Goal: Task Accomplishment & Management: Manage account settings

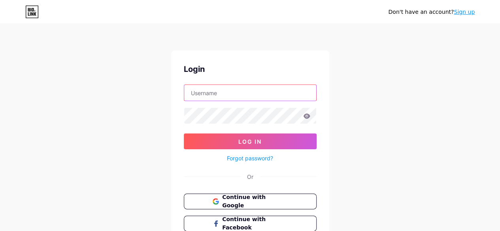
click at [246, 98] on input "text" at bounding box center [250, 93] width 132 height 16
type input "[EMAIL_ADDRESS][DOMAIN_NAME]"
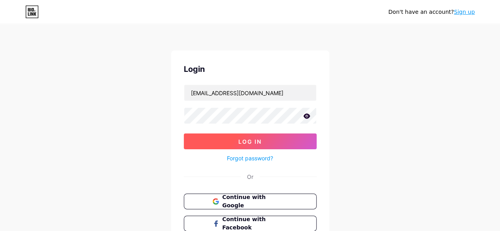
click at [290, 136] on button "Log In" at bounding box center [250, 142] width 133 height 16
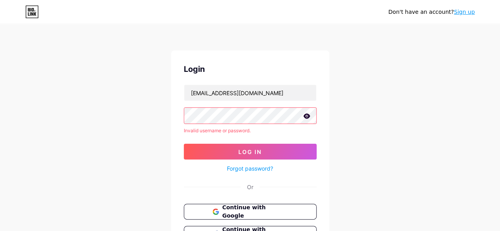
click at [307, 117] on icon at bounding box center [306, 117] width 7 height 6
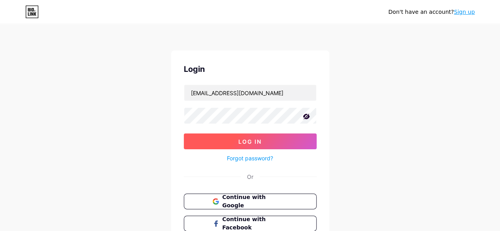
click at [279, 144] on button "Log In" at bounding box center [250, 142] width 133 height 16
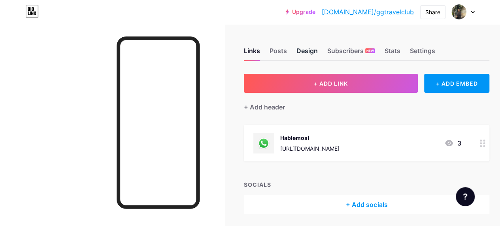
click at [313, 52] on div "Design" at bounding box center [307, 53] width 21 height 14
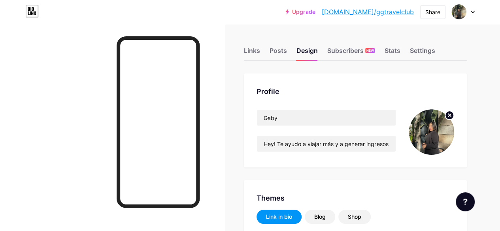
click at [316, 14] on link "Upgrade" at bounding box center [301, 12] width 30 height 6
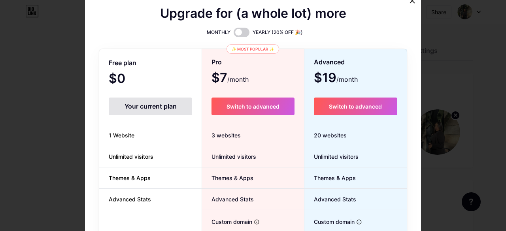
scroll to position [40, 0]
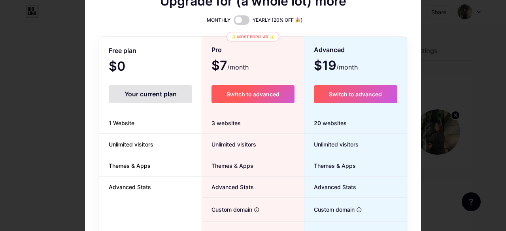
click at [261, 98] on button "Switch to advanced" at bounding box center [253, 94] width 83 height 18
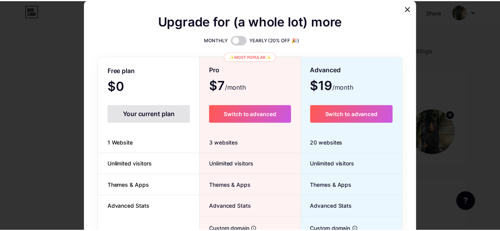
scroll to position [0, 0]
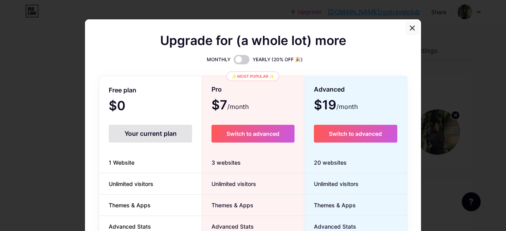
click at [409, 28] on icon at bounding box center [412, 28] width 6 height 6
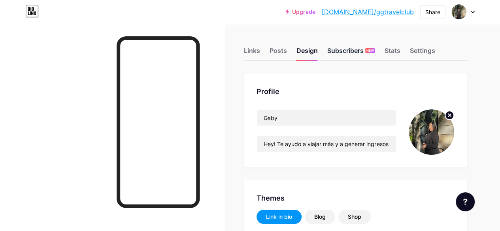
click at [357, 49] on div "Subscribers NEW" at bounding box center [351, 53] width 47 height 14
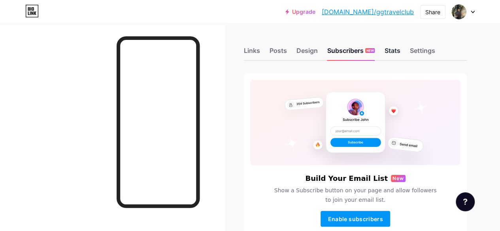
click at [390, 52] on div "Stats" at bounding box center [393, 53] width 16 height 14
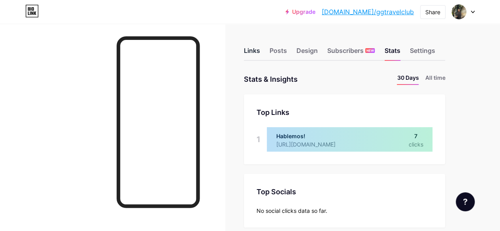
click at [258, 54] on div "Links" at bounding box center [252, 53] width 16 height 14
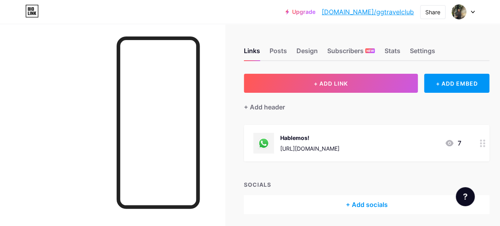
click at [469, 8] on div at bounding box center [463, 12] width 23 height 14
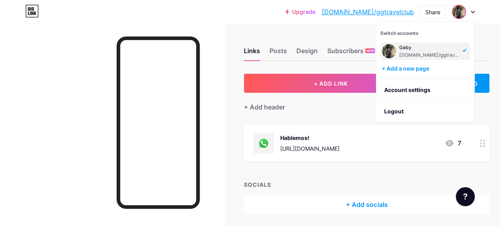
click at [479, 46] on div "Links Posts Design Subscribers NEW Stats Settings" at bounding box center [367, 47] width 246 height 28
